Goal: Navigation & Orientation: Find specific page/section

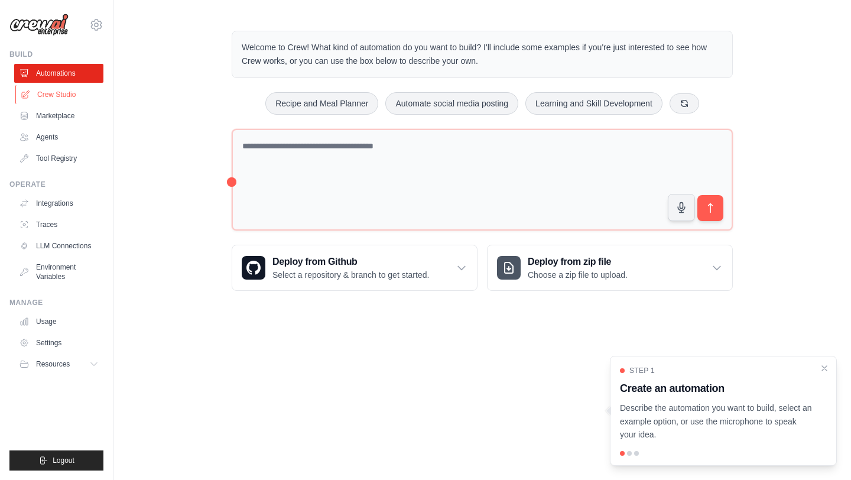
click at [65, 94] on link "Crew Studio" at bounding box center [59, 94] width 89 height 19
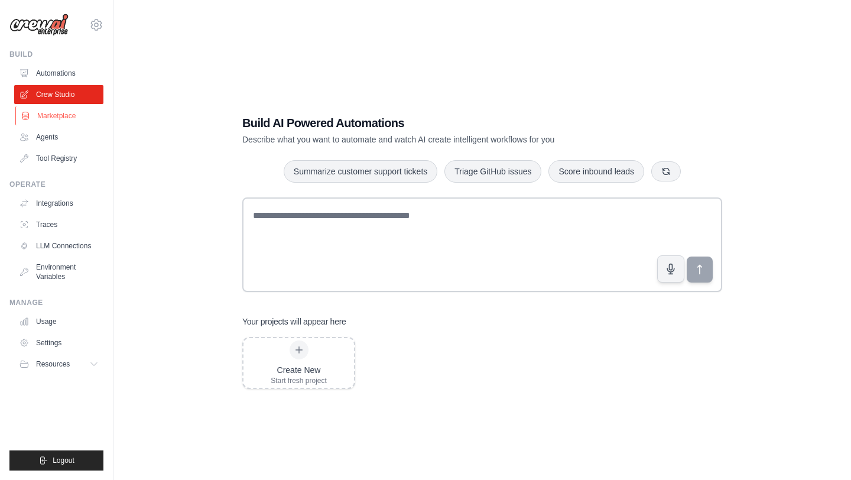
click at [60, 112] on link "Marketplace" at bounding box center [59, 115] width 89 height 19
